Goal: Task Accomplishment & Management: Use online tool/utility

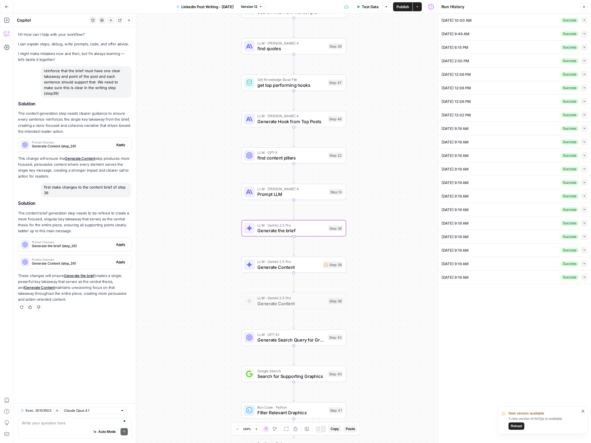
click at [120, 242] on span "Apply" at bounding box center [120, 244] width 9 height 5
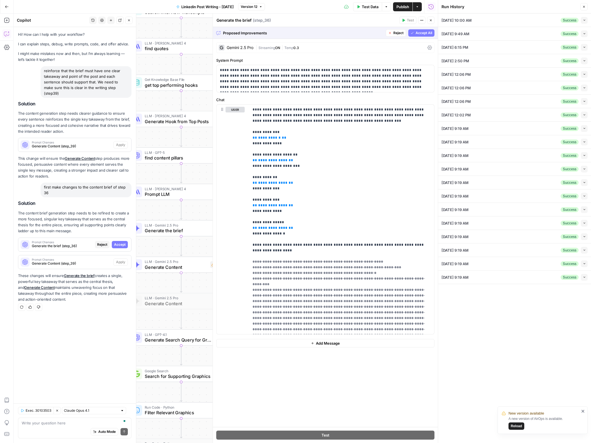
click at [428, 33] on span "Accept All" at bounding box center [424, 32] width 17 height 5
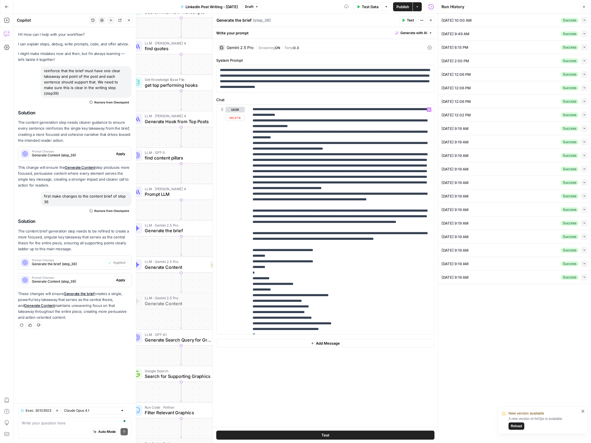
scroll to position [125, 0]
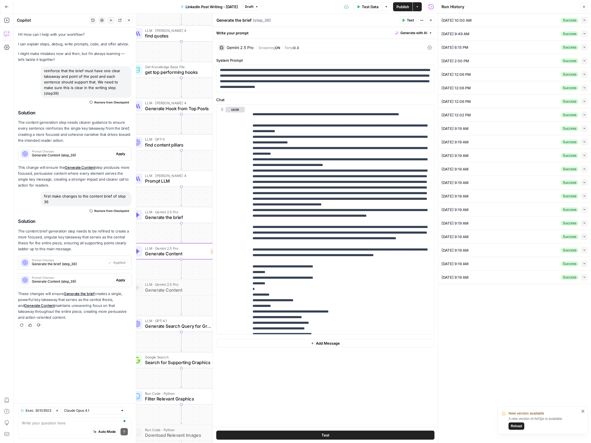
click at [120, 278] on span "Apply" at bounding box center [120, 280] width 9 height 5
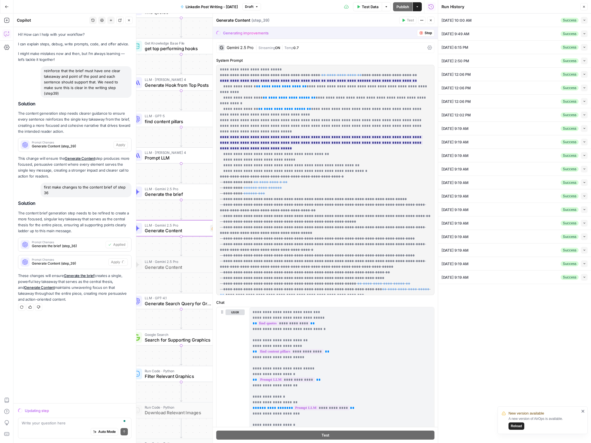
scroll to position [288, 0]
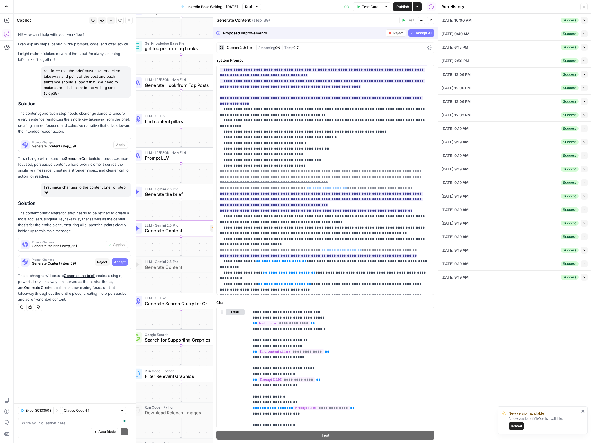
click at [421, 32] on span "Accept All" at bounding box center [424, 32] width 17 height 5
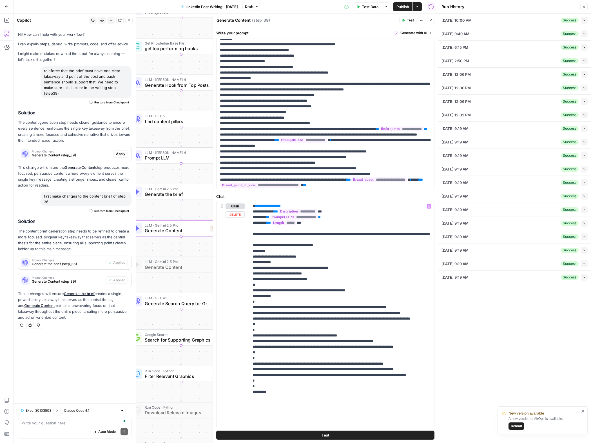
scroll to position [126, 0]
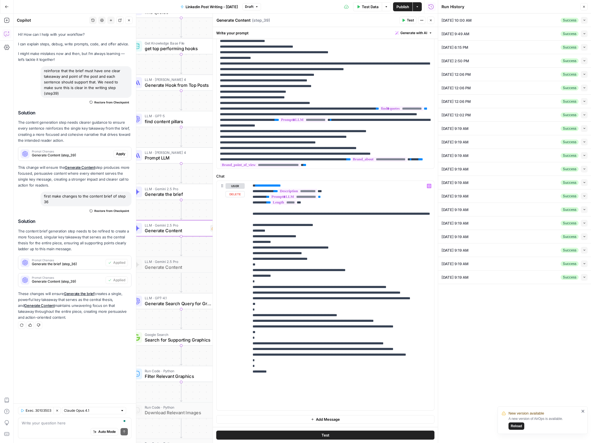
drag, startPoint x: 19, startPoint y: 370, endPoint x: 25, endPoint y: 387, distance: 17.8
click at [20, 371] on div "Hi! How can I help with your workflow? I can explain steps, debug, write prompt…" at bounding box center [75, 215] width 123 height 376
click at [31, 425] on textarea "To enrich screen reader interactions, please activate Accessibility in Grammarl…" at bounding box center [75, 423] width 106 height 6
click at [423, 32] on span "Generate with AI" at bounding box center [414, 32] width 27 height 5
click at [397, 57] on span "Refine" at bounding box center [405, 59] width 45 height 6
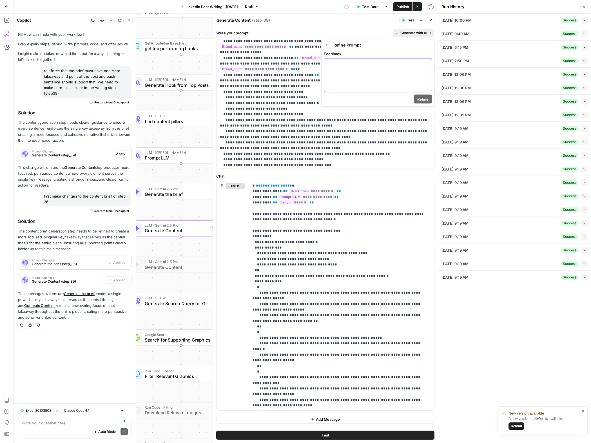
click at [366, 70] on div at bounding box center [378, 76] width 108 height 34
click at [418, 101] on span "Refine" at bounding box center [423, 99] width 11 height 6
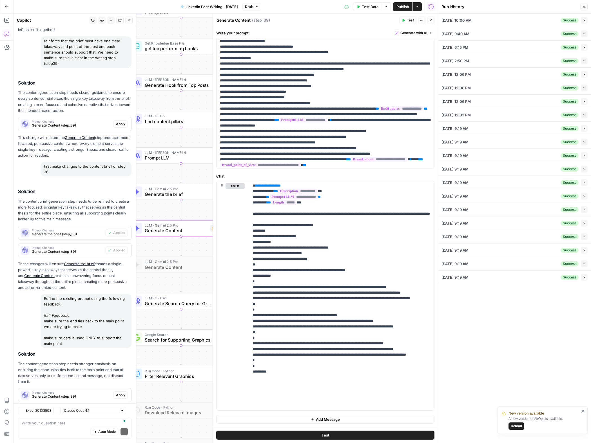
scroll to position [64, 0]
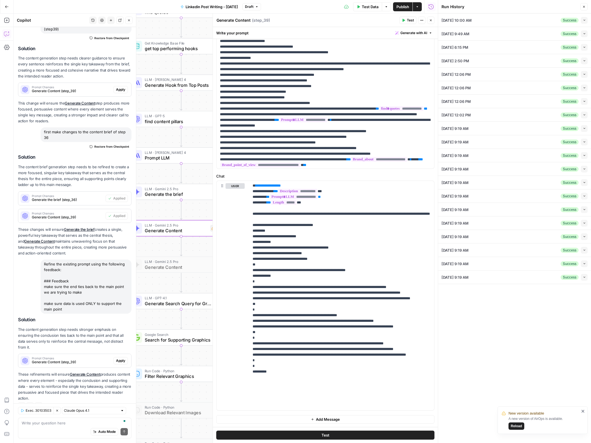
click at [120, 358] on span "Apply" at bounding box center [120, 360] width 9 height 5
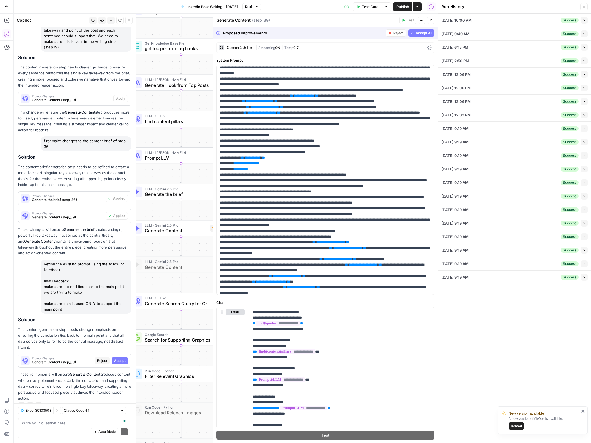
scroll to position [416, 0]
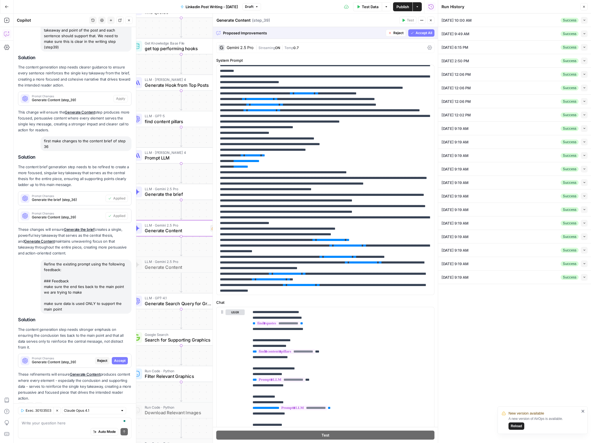
click at [118, 357] on button "Accept" at bounding box center [120, 360] width 16 height 7
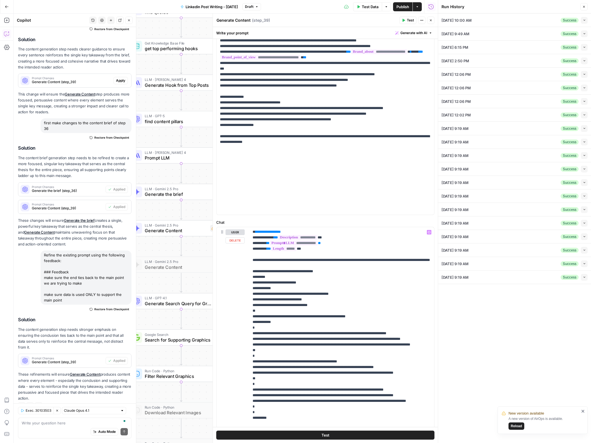
scroll to position [126, 0]
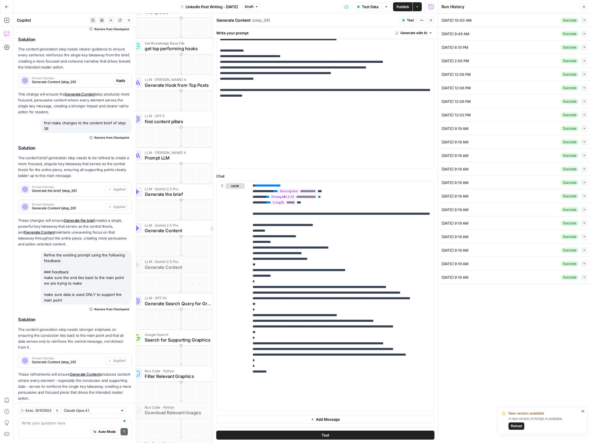
click at [404, 5] on span "Publish" at bounding box center [403, 7] width 13 height 6
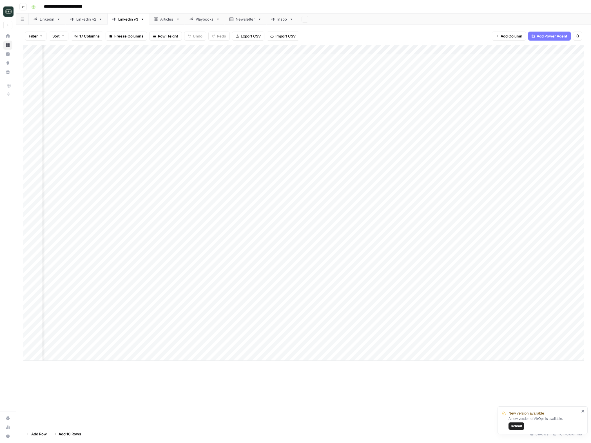
scroll to position [0, 57]
click at [74, 358] on div "Add Column" at bounding box center [304, 203] width 562 height 316
click at [80, 357] on div "Add Column" at bounding box center [304, 203] width 562 height 316
click at [90, 356] on div "Add Column" at bounding box center [304, 207] width 562 height 325
type textarea "**********"
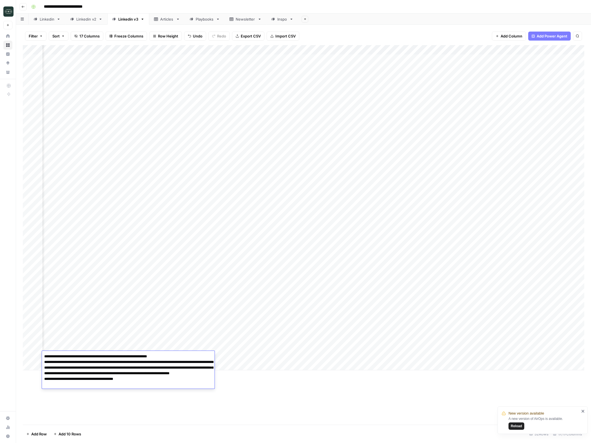
click at [255, 389] on div "Add Column" at bounding box center [304, 235] width 562 height 380
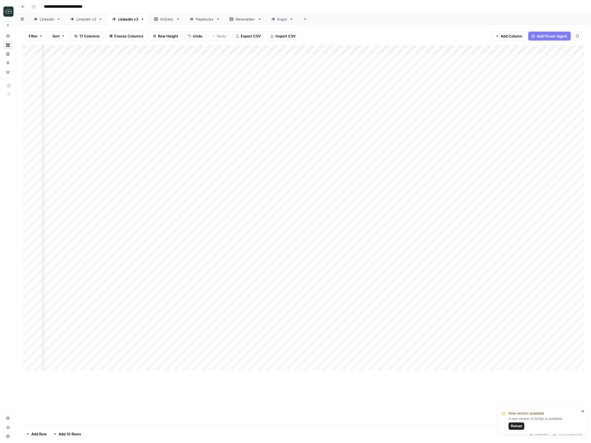
click at [240, 357] on div "Add Column" at bounding box center [304, 207] width 562 height 325
click at [271, 356] on div "Add Column" at bounding box center [304, 207] width 562 height 325
drag, startPoint x: 285, startPoint y: 384, endPoint x: 286, endPoint y: 387, distance: 3.1
click at [337, 357] on div "Add Column" at bounding box center [304, 207] width 562 height 325
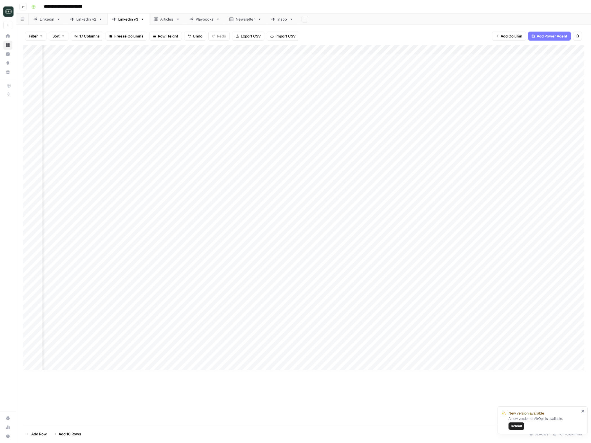
click at [343, 358] on div "Add Column" at bounding box center [304, 207] width 562 height 325
